Goal: Task Accomplishment & Management: Complete application form

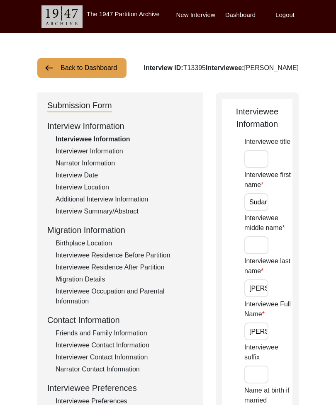
click at [51, 63] on img at bounding box center [49, 68] width 10 height 10
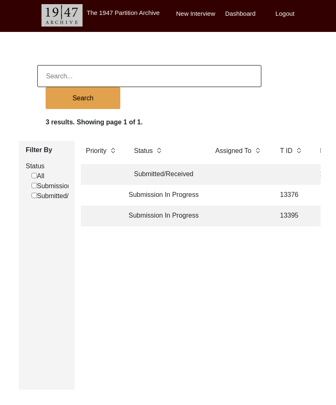
click at [158, 168] on td "Submitted/Received" at bounding box center [166, 174] width 75 height 21
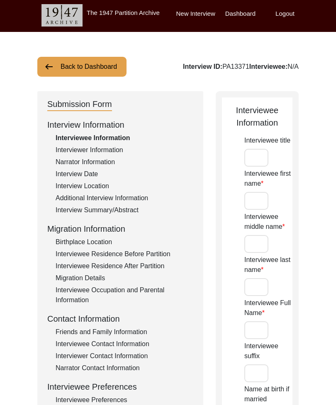
type input "[PERSON_NAME]"
type input "Kaur"
type input "Puri"
type input "[PERSON_NAME]"
type input "Mrs"
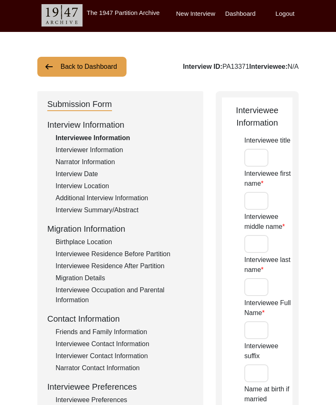
type input "[PERSON_NAME]"
type input "None"
type input "[DATE]"
type input "N/A"
type input "90"
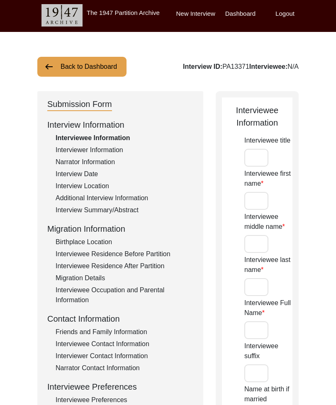
type input "[DEMOGRAPHIC_DATA]"
type input "No"
type input "Punjabi"
type input "[DEMOGRAPHIC_DATA]"
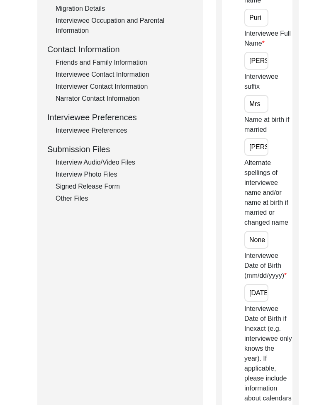
scroll to position [297, 0]
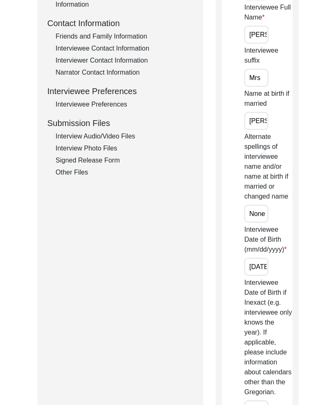
click at [260, 215] on input "None" at bounding box center [256, 214] width 24 height 18
click at [61, 170] on div "Other Files" at bounding box center [125, 173] width 138 height 10
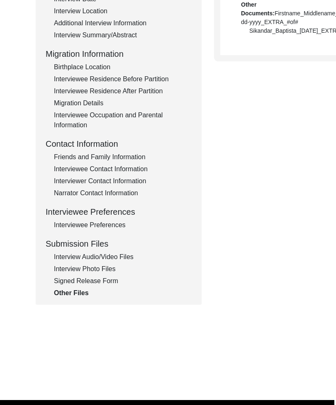
scroll to position [194, 2]
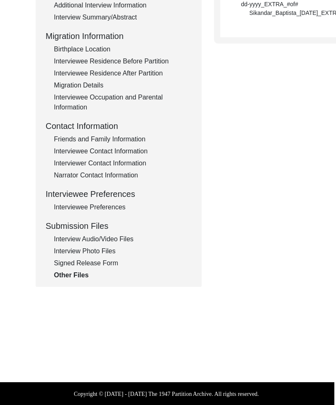
click at [63, 247] on div "Interview Photo Files" at bounding box center [123, 251] width 138 height 10
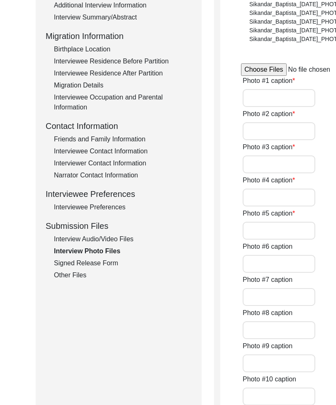
type input "Interviewee reading the release form"
type input "Interviewee reading newspaper, which is her hobby"
type input "Interviewee while answering the questions during the interview"
type input "Interviewee during the interview"
type input "Interviewee while resting"
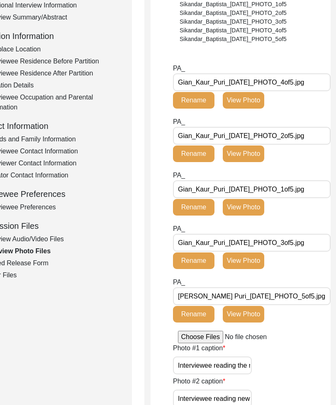
scroll to position [194, 84]
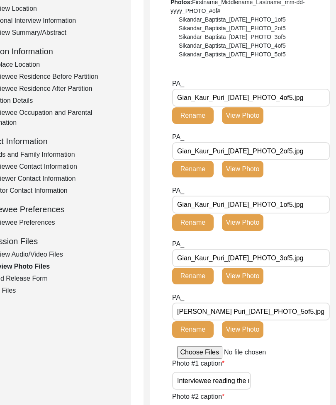
click at [222, 109] on button "View Photo" at bounding box center [242, 116] width 41 height 17
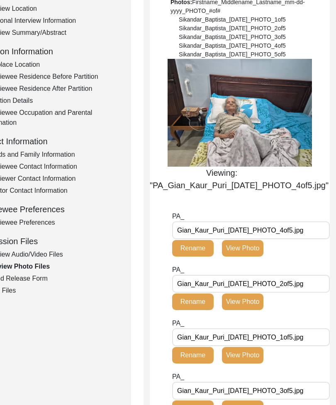
click at [238, 305] on button "View Photo" at bounding box center [242, 302] width 41 height 17
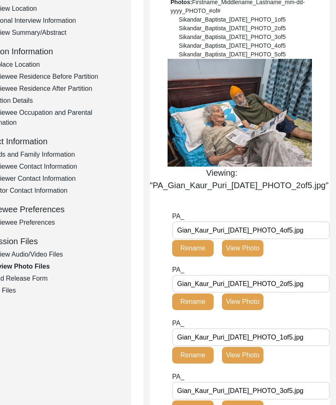
click at [240, 362] on button "View Photo" at bounding box center [242, 355] width 41 height 17
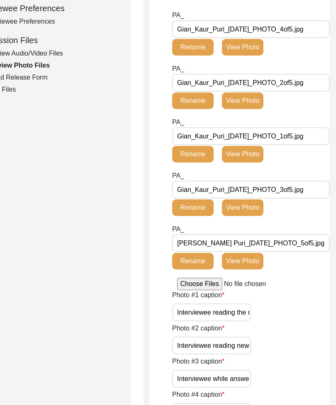
click at [185, 322] on input "Interviewee reading the release form" at bounding box center [211, 313] width 79 height 18
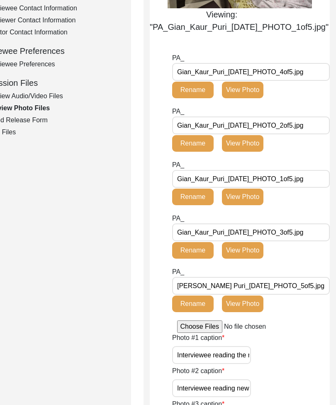
scroll to position [334, 84]
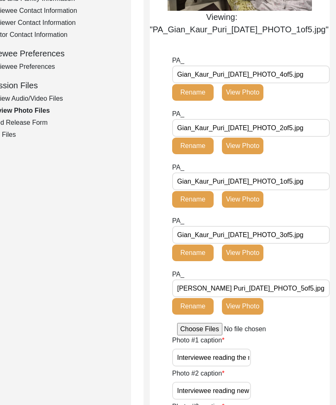
click at [229, 314] on button "View Photo" at bounding box center [242, 307] width 41 height 17
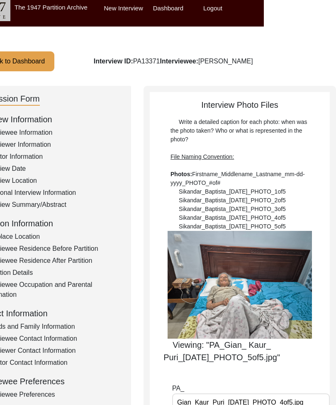
scroll to position [0, 84]
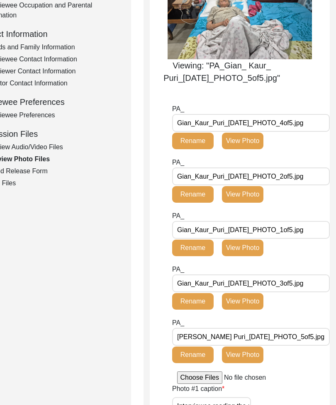
click at [231, 310] on button "View Photo" at bounding box center [242, 302] width 41 height 17
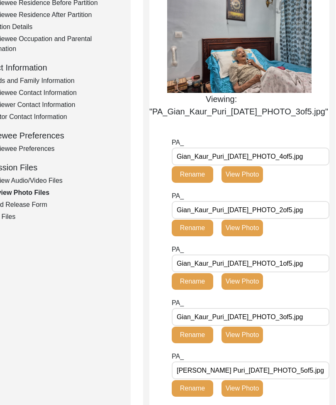
scroll to position [251, 80]
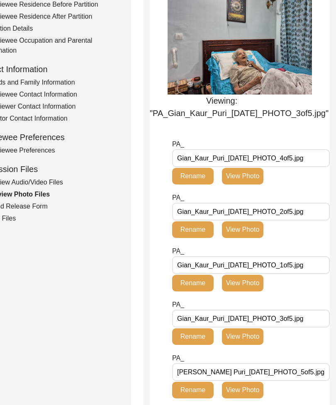
click at [241, 291] on button "View Photo" at bounding box center [242, 283] width 41 height 17
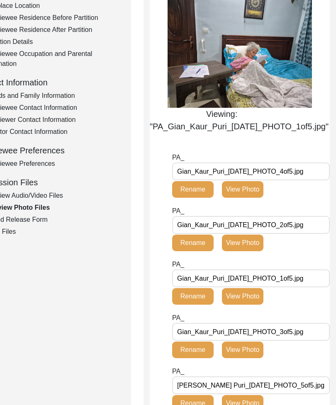
click at [234, 251] on button "View Photo" at bounding box center [242, 243] width 41 height 17
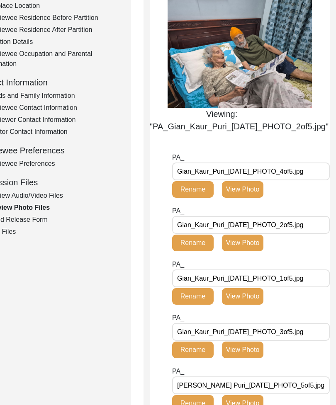
click at [228, 196] on button "View Photo" at bounding box center [242, 189] width 41 height 17
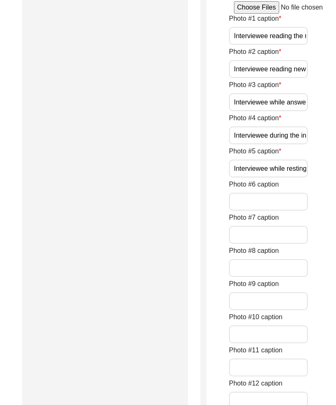
scroll to position [656, 0]
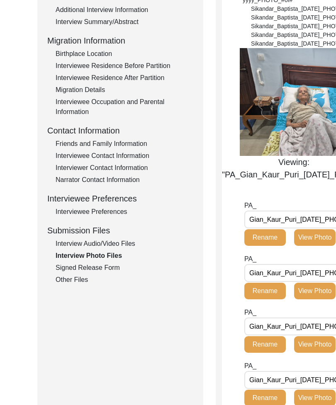
click at [74, 268] on div "Signed Release Form" at bounding box center [125, 268] width 138 height 10
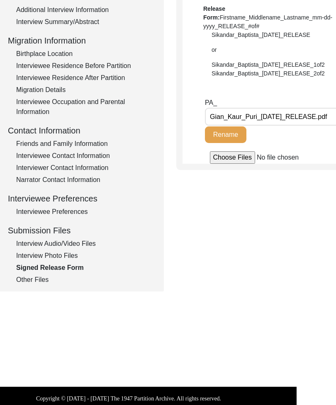
scroll to position [189, 84]
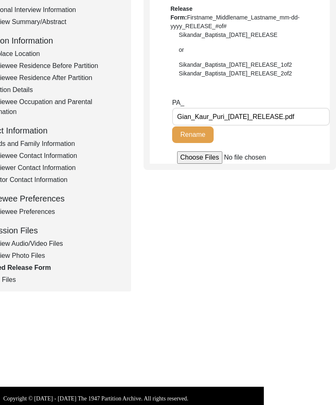
click at [211, 109] on input "Gian_Kaur_Puri_[DATE]_RELEASE.pdf" at bounding box center [251, 117] width 158 height 18
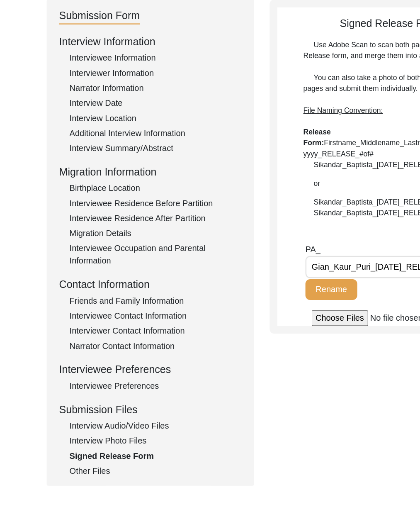
scroll to position [93, 0]
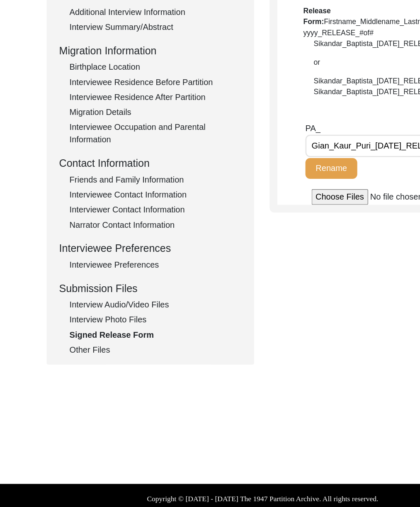
click at [114, 335] on div "Interview Audio/Video Files" at bounding box center [125, 340] width 138 height 10
